Goal: Transaction & Acquisition: Purchase product/service

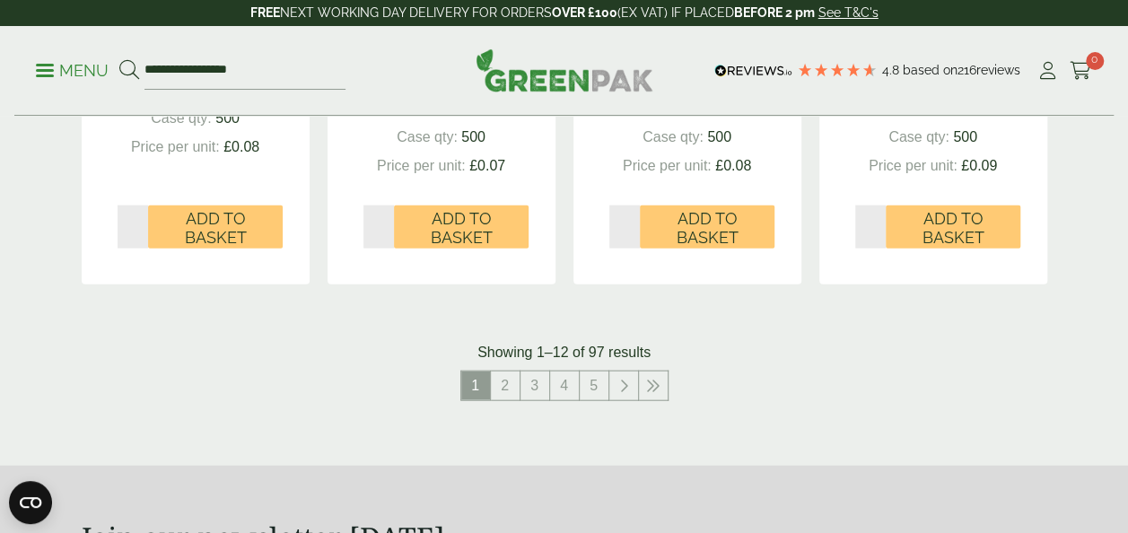
scroll to position [1978, 0]
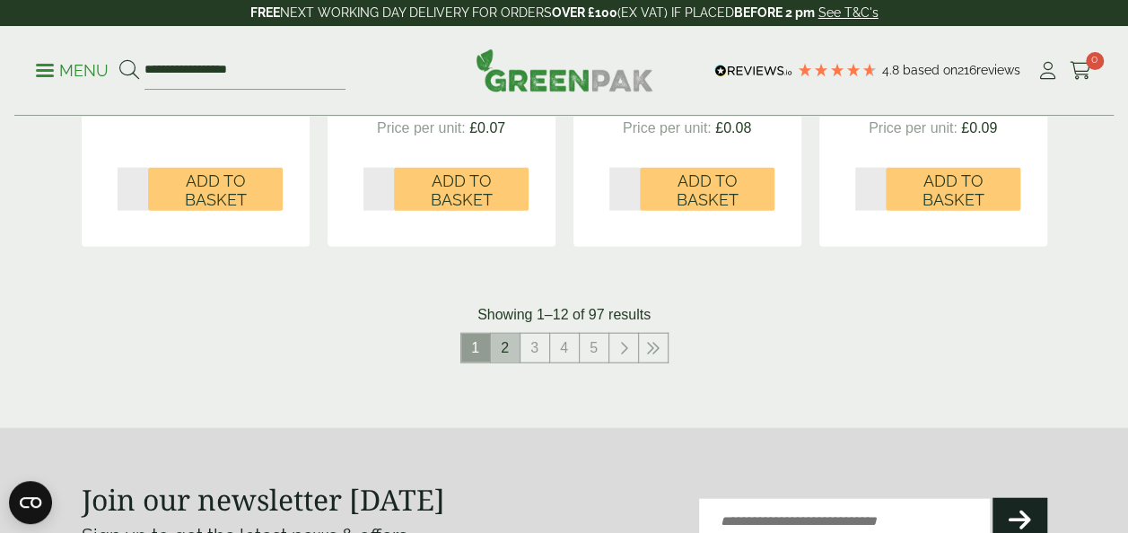
click at [505, 355] on link "2" at bounding box center [505, 348] width 29 height 29
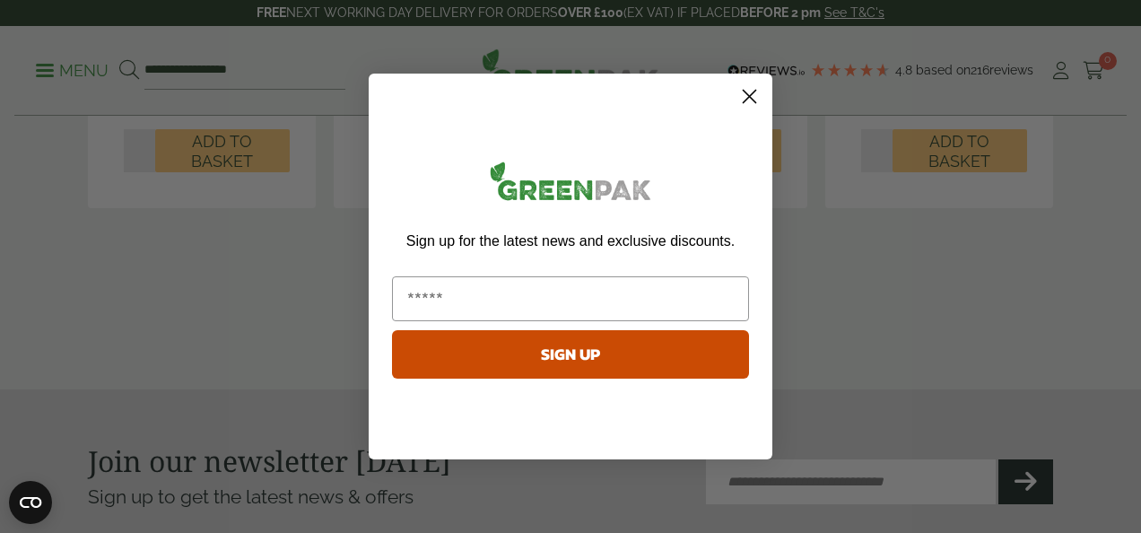
click at [758, 90] on circle "Close dialog" at bounding box center [750, 97] width 30 height 30
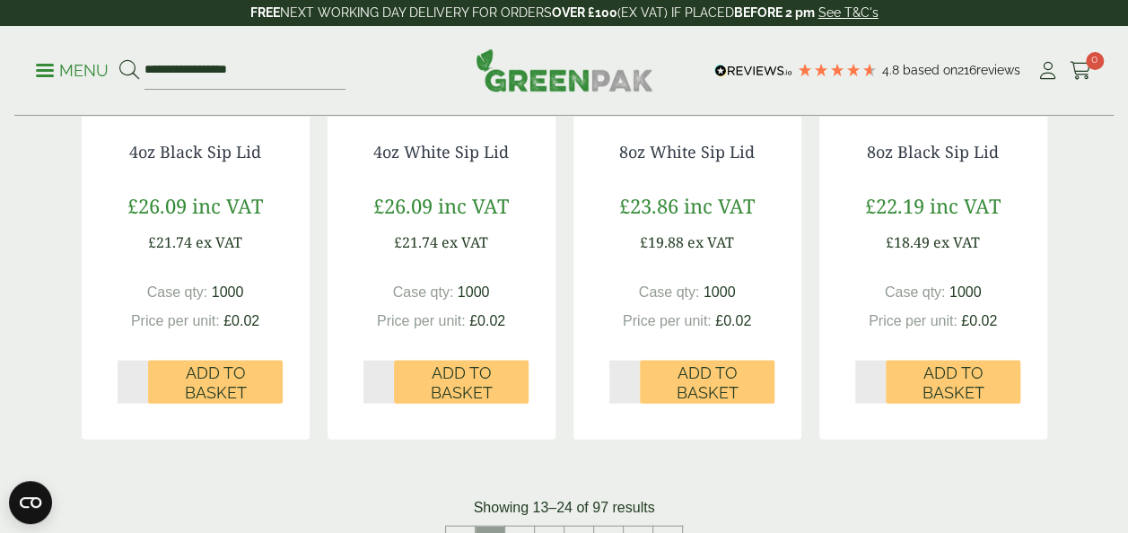
scroll to position [1805, 0]
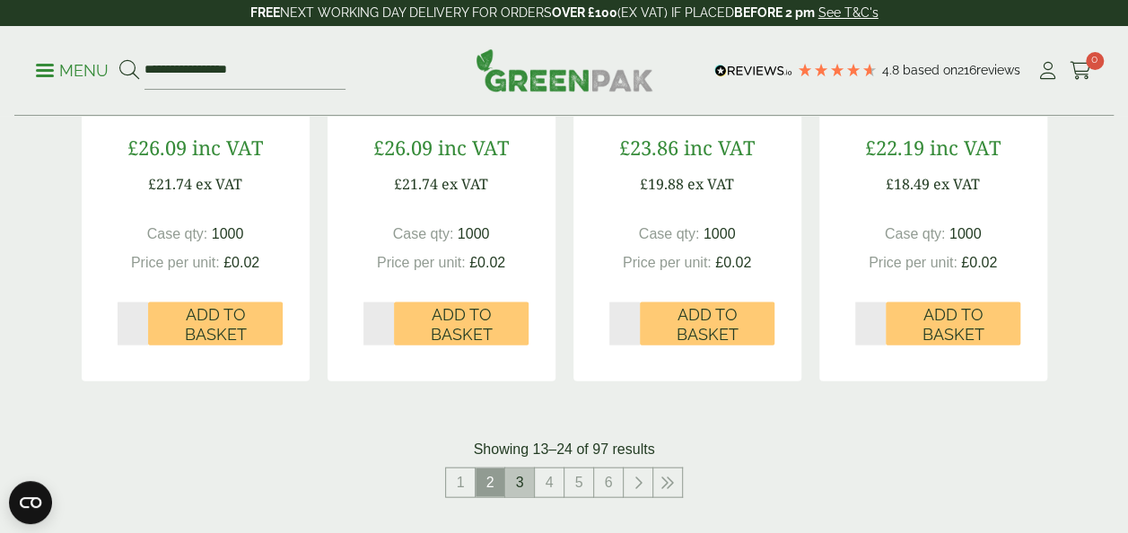
click at [520, 488] on link "3" at bounding box center [519, 482] width 29 height 29
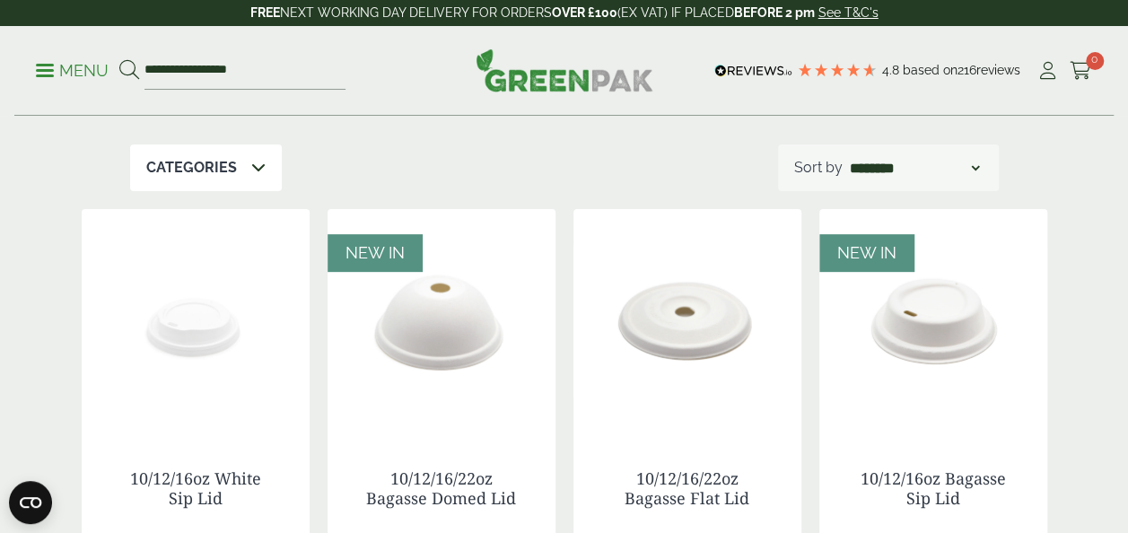
scroll to position [212, 0]
click at [231, 188] on div "Categories" at bounding box center [206, 168] width 152 height 47
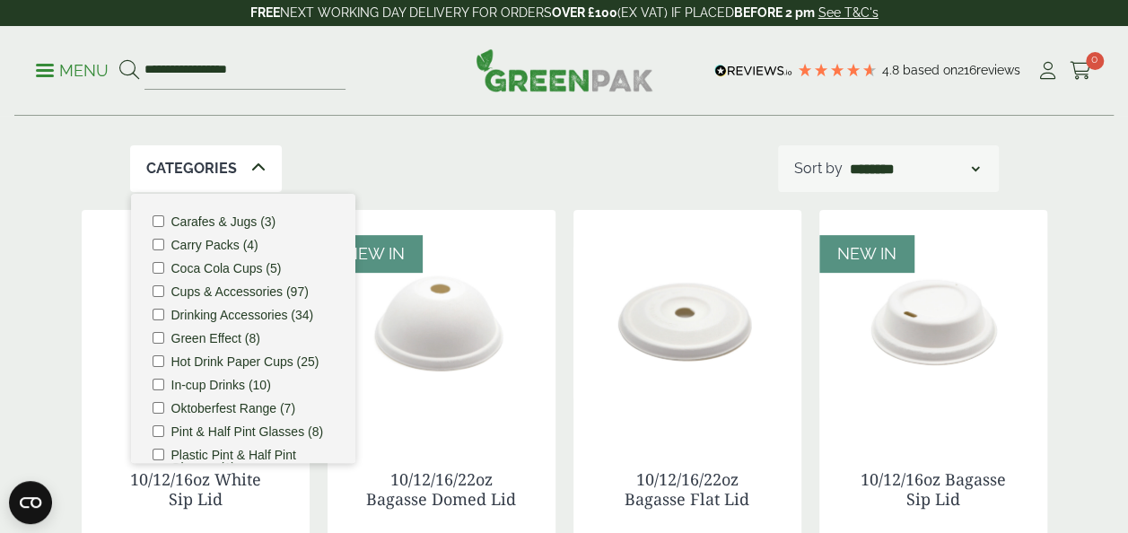
click at [226, 357] on label "Hot Drink Paper Cups (25)" at bounding box center [245, 361] width 148 height 13
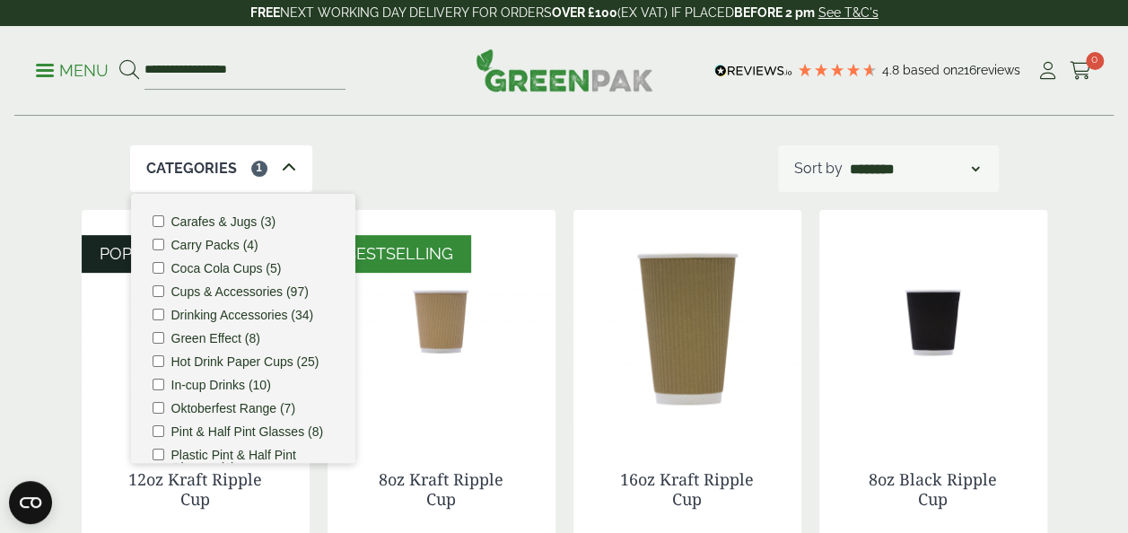
click at [563, 168] on div "Categories 1 Carafes & Jugs (3) Carry Packs (4) Coca Cola Cups (5) Cups & Acces…" at bounding box center [564, 168] width 868 height 47
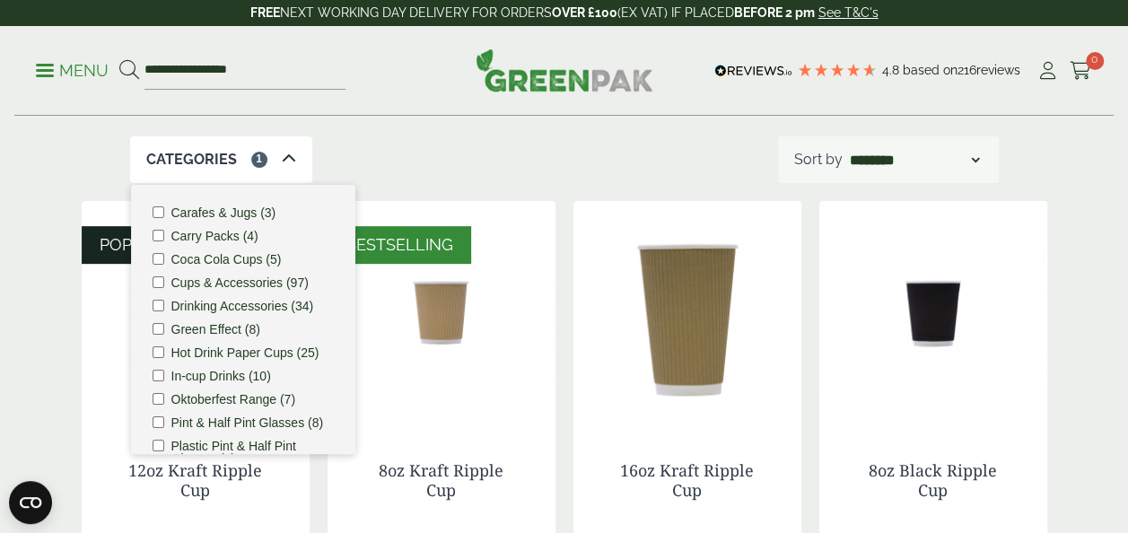
scroll to position [220, 0]
click at [282, 160] on icon at bounding box center [289, 159] width 14 height 14
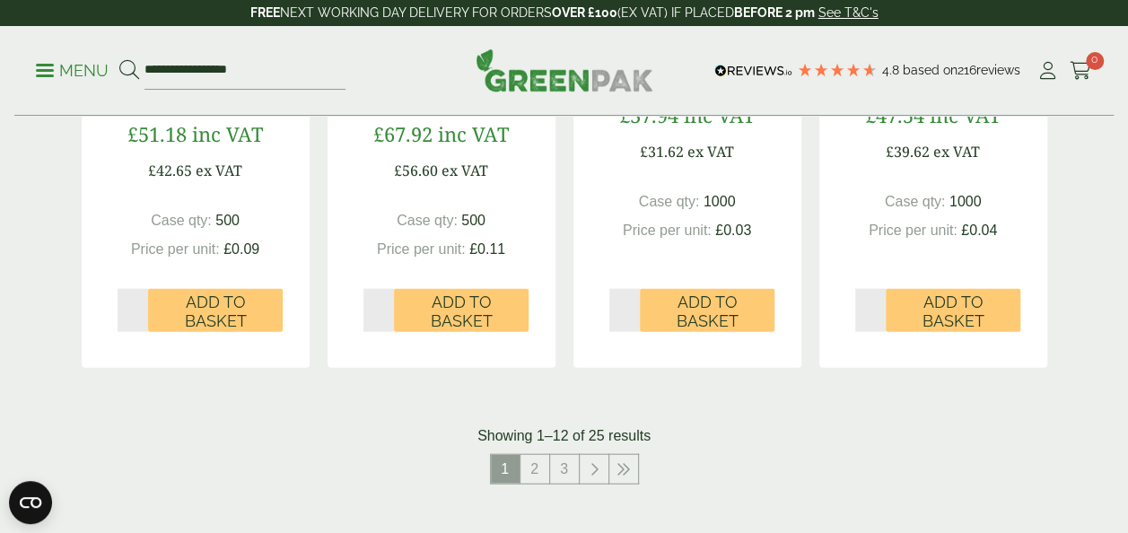
scroll to position [1908, 0]
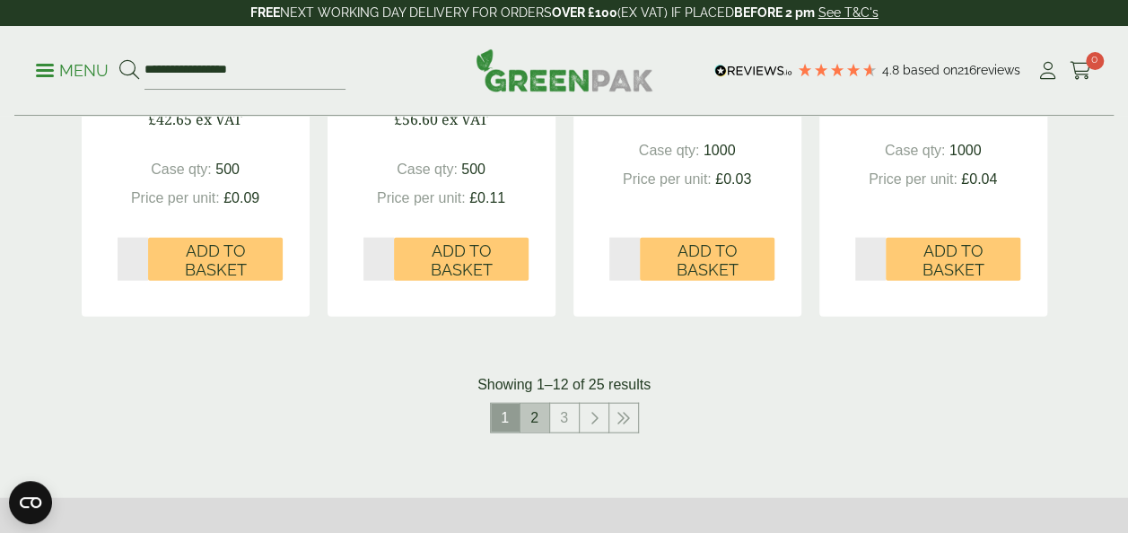
click at [527, 412] on link "2" at bounding box center [534, 418] width 29 height 29
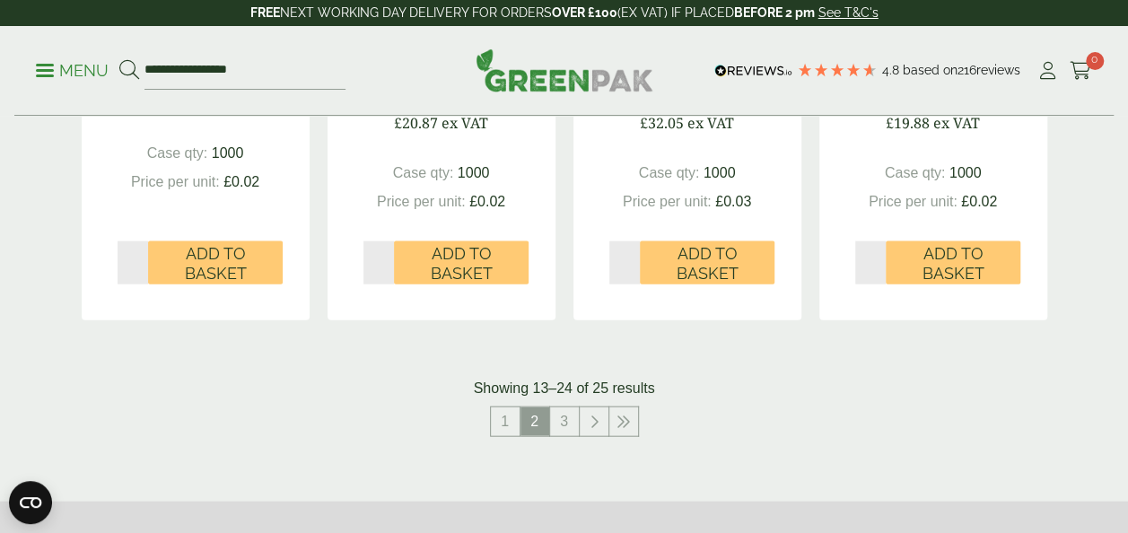
scroll to position [1867, 0]
click at [559, 418] on link "3" at bounding box center [564, 420] width 29 height 29
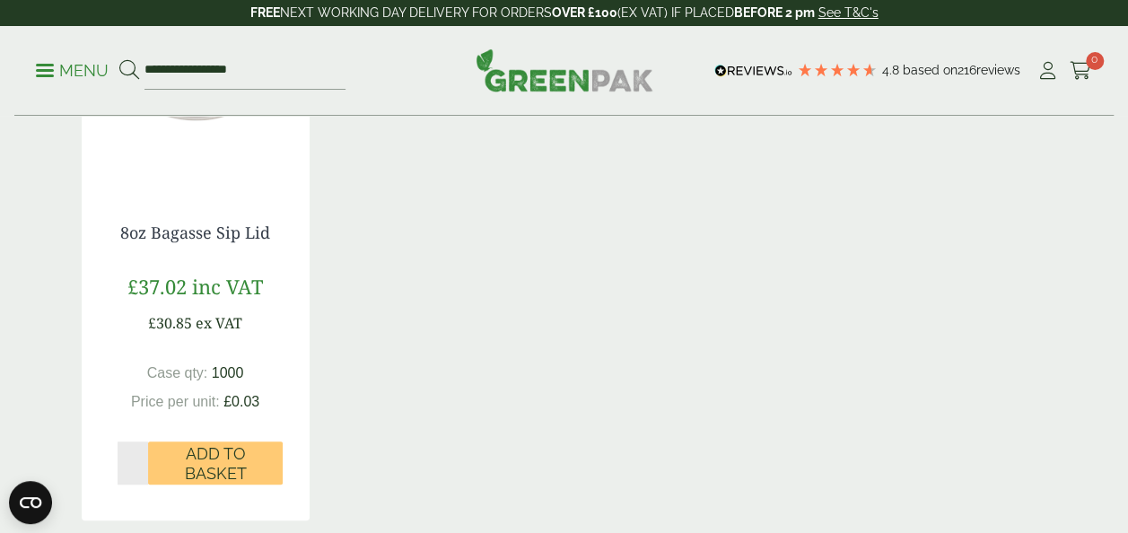
scroll to position [459, 0]
